Goal: Task Accomplishment & Management: Manage account settings

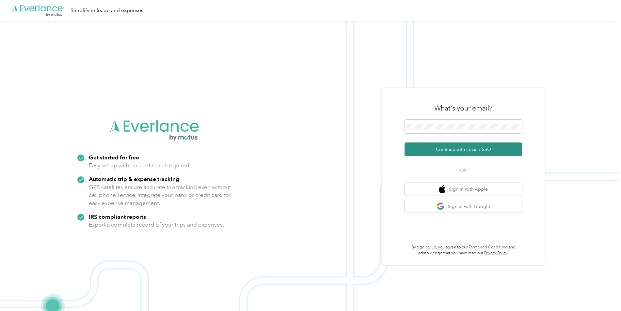
click at [479, 152] on button "Continue with Email / SSO" at bounding box center [463, 150] width 118 height 14
click at [462, 151] on button "Continue with Email / SSO" at bounding box center [463, 150] width 118 height 14
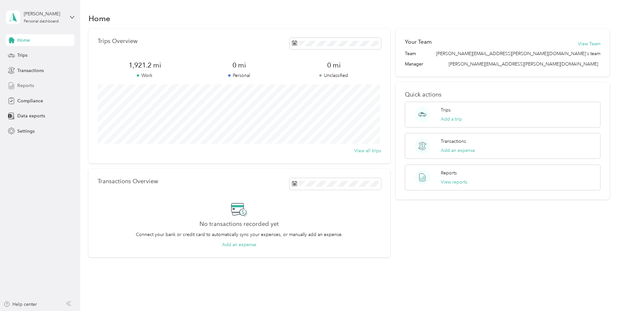
click at [23, 86] on span "Reports" at bounding box center [25, 85] width 17 height 7
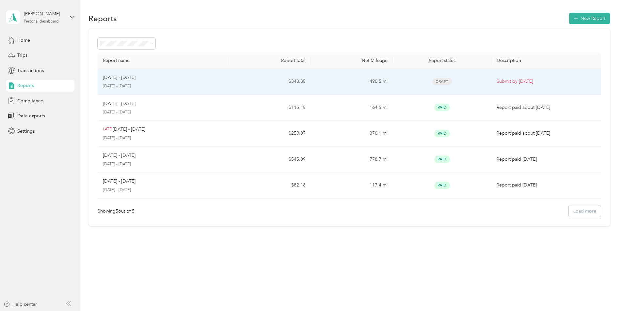
click at [509, 82] on p "Submit by Oct. 4, 2025" at bounding box center [545, 81] width 99 height 7
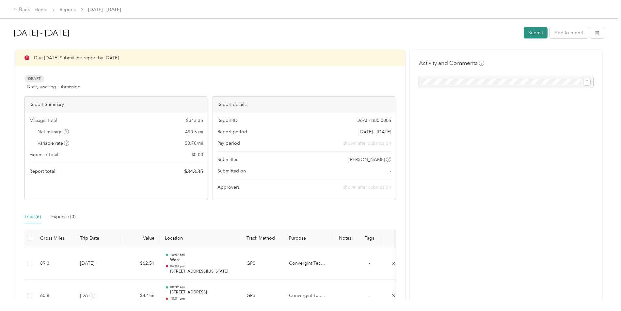
click at [534, 33] on button "Submit" at bounding box center [536, 32] width 24 height 11
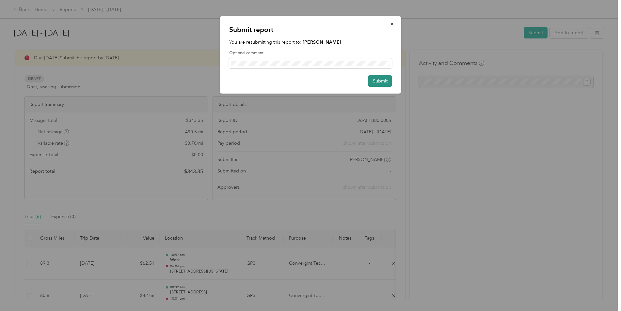
click at [375, 81] on button "Submit" at bounding box center [380, 80] width 24 height 11
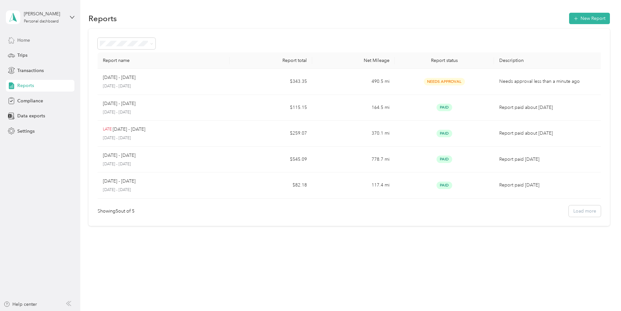
click at [10, 39] on icon at bounding box center [11, 41] width 6 height 6
